Goal: Transaction & Acquisition: Purchase product/service

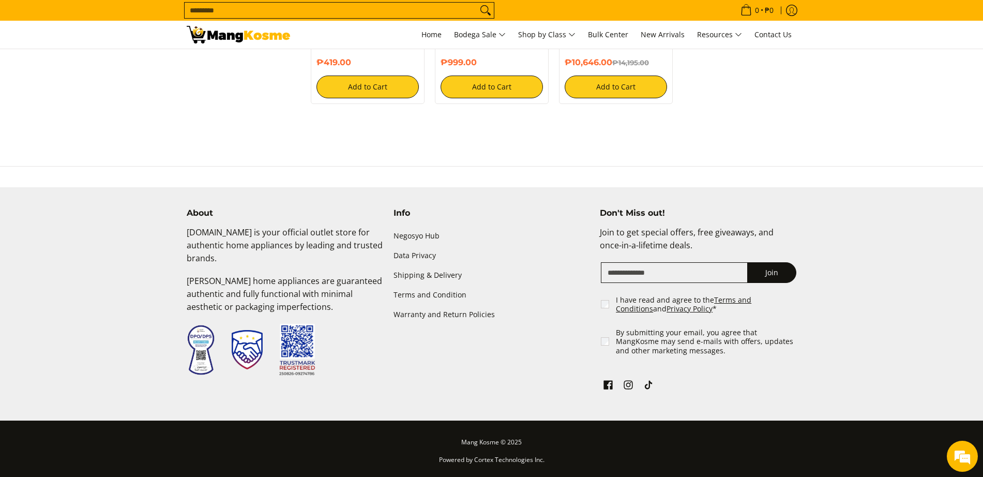
click at [328, 18] on input "Search..." at bounding box center [331, 11] width 293 height 16
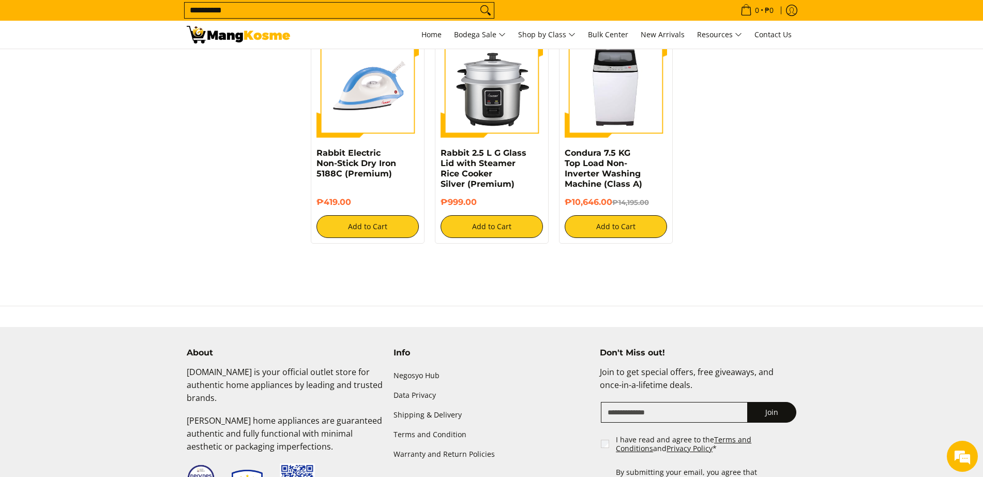
scroll to position [202, 0]
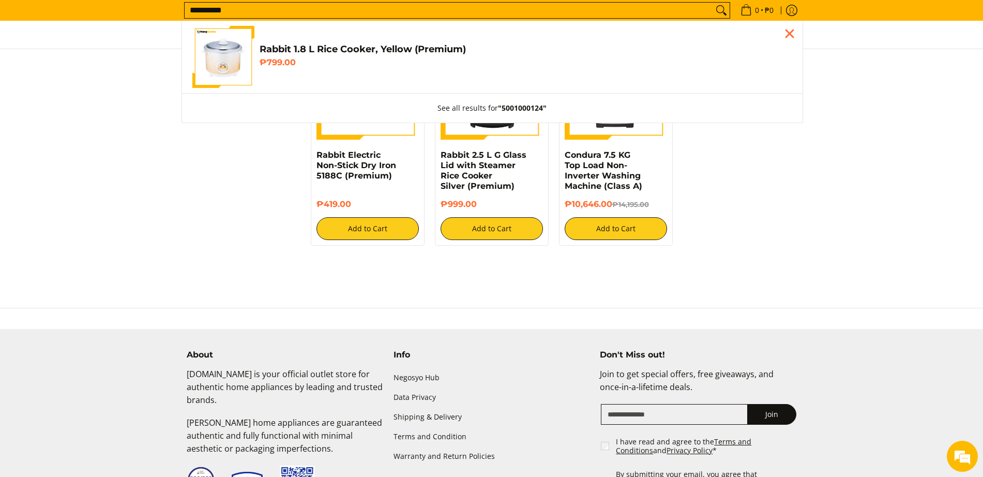
type input "**********"
click at [253, 53] on div "Customer Navigation" at bounding box center [223, 57] width 62 height 62
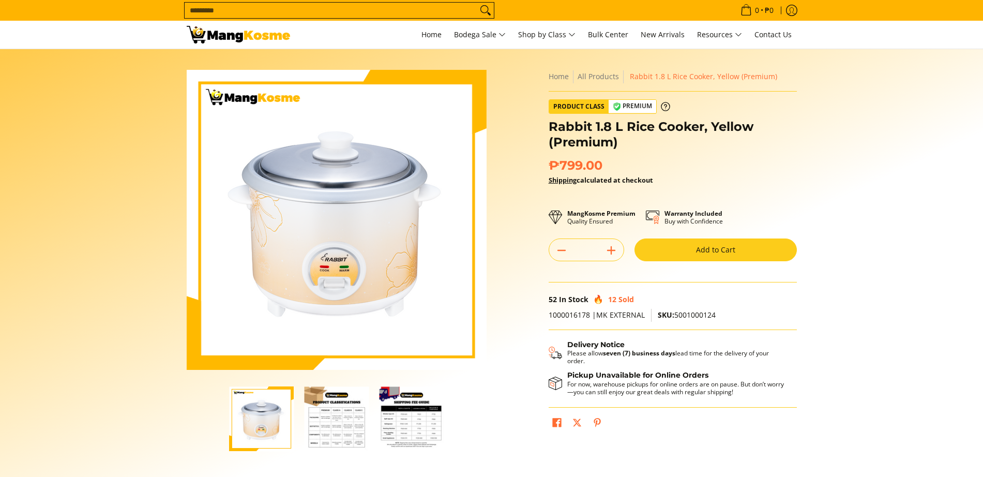
click at [732, 254] on button "Add to Cart" at bounding box center [716, 249] width 162 height 23
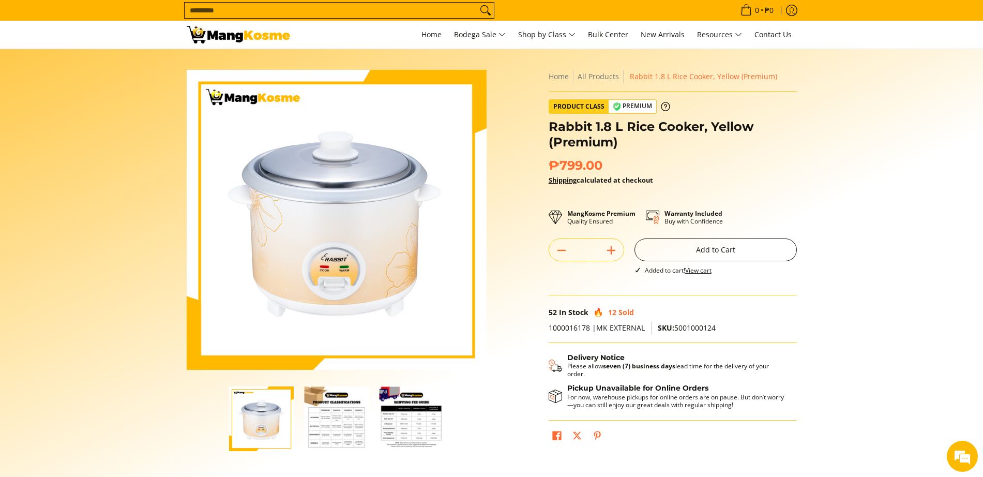
click at [722, 256] on button "Add to Cart" at bounding box center [716, 249] width 162 height 23
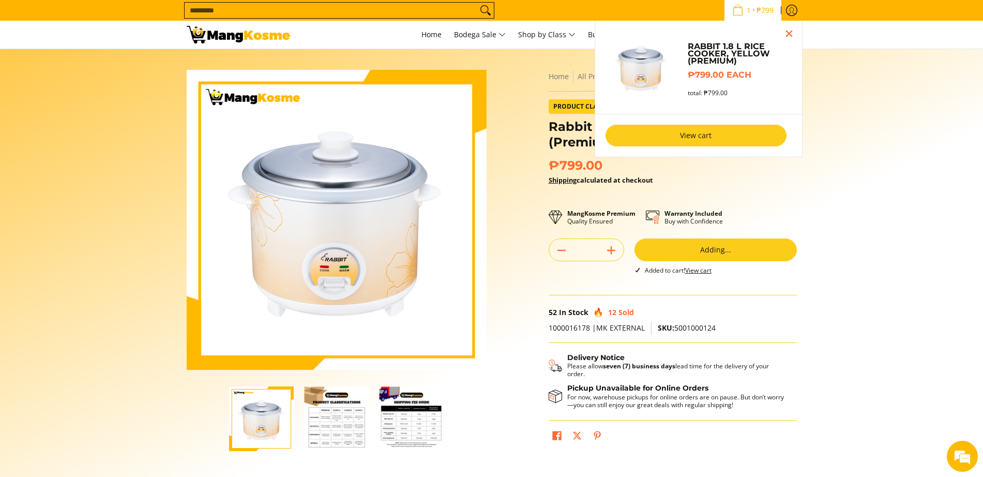
click at [715, 132] on link "View cart" at bounding box center [696, 136] width 181 height 22
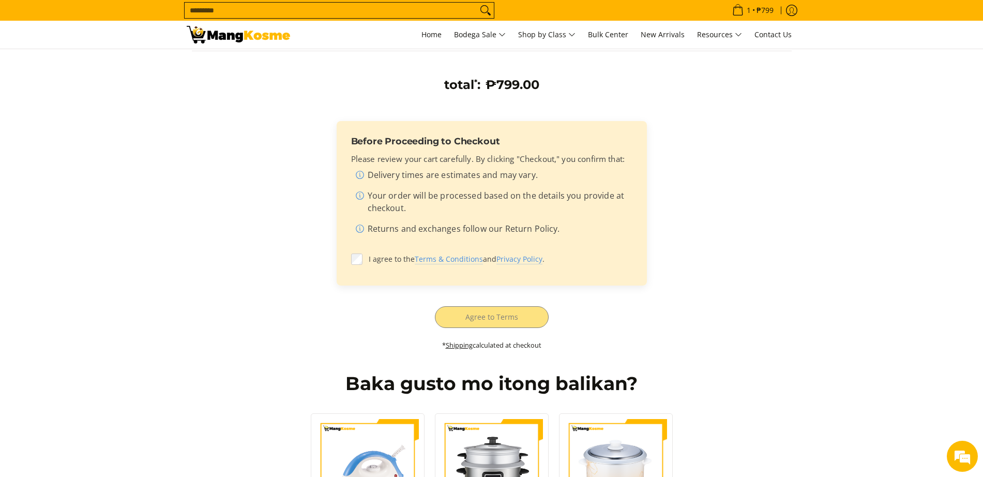
scroll to position [323, 0]
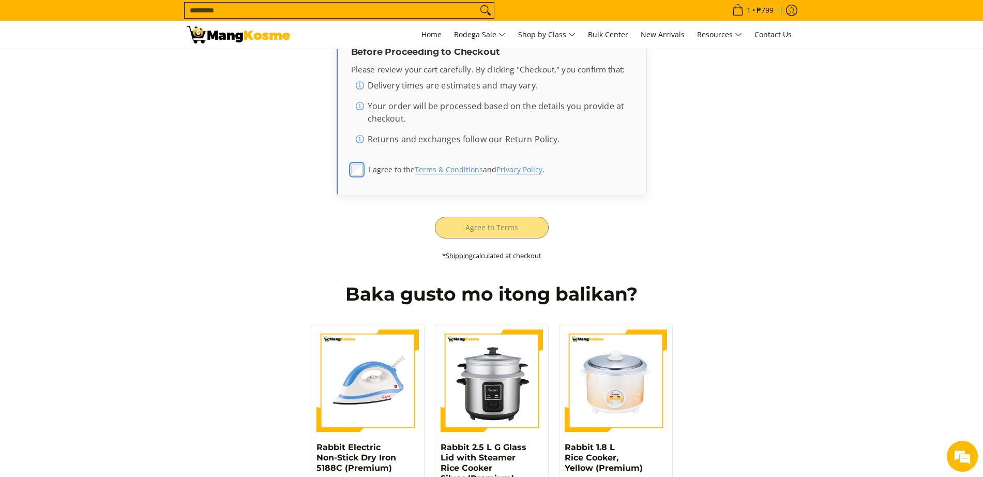
click at [364, 171] on label "I agree to the Terms & Conditions and Privacy Policy ." at bounding box center [491, 170] width 281 height 20
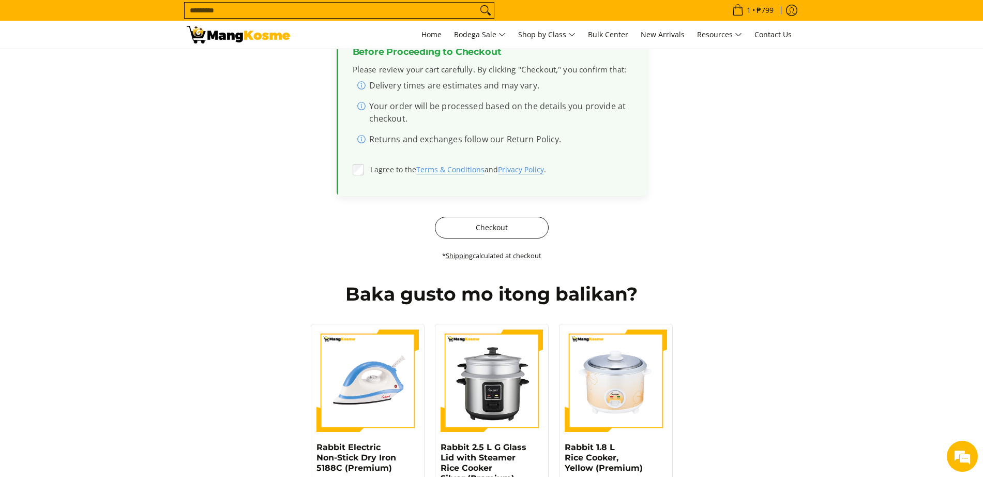
click at [494, 238] on button "Checkout" at bounding box center [492, 228] width 114 height 22
